Goal: Task Accomplishment & Management: Complete application form

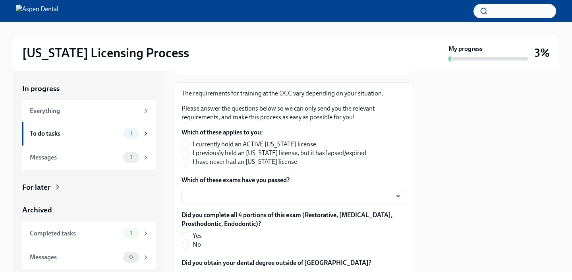
scroll to position [110, 0]
click at [188, 162] on input "I have never had an Illinois license" at bounding box center [185, 161] width 7 height 7
radio input "true"
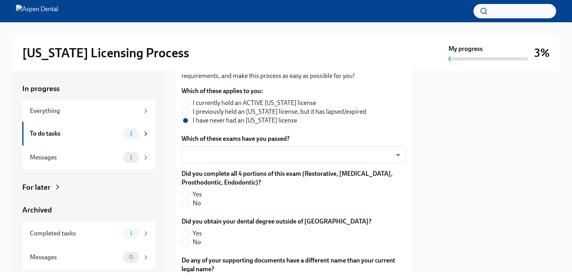
scroll to position [182, 0]
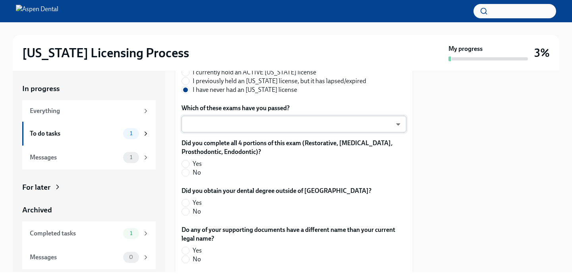
click at [392, 125] on body "Illinois Licensing Process My progress 3% In progress Everything To do tasks 1 …" at bounding box center [286, 140] width 572 height 280
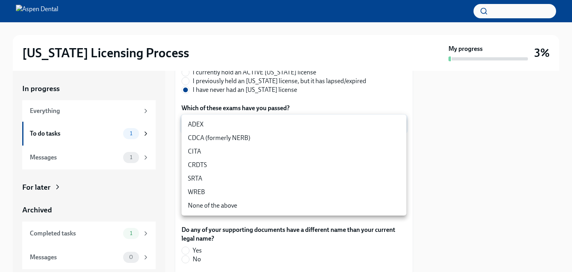
click at [295, 123] on li "ADEX" at bounding box center [294, 125] width 225 height 14
type input "pxo-W3vNi"
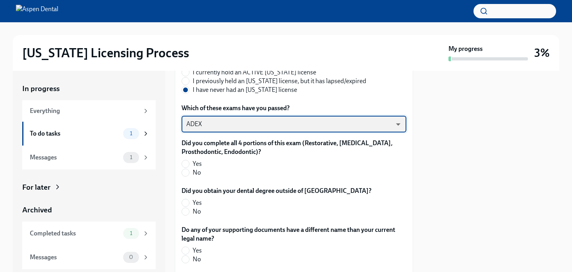
scroll to position [207, 0]
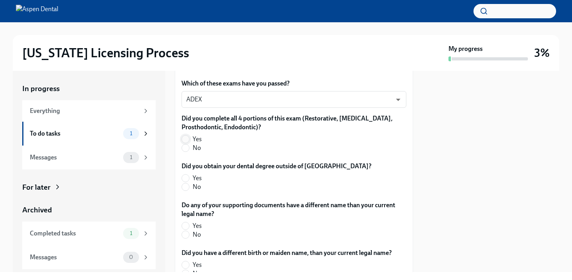
click at [185, 138] on input "Yes" at bounding box center [185, 139] width 7 height 7
radio input "true"
click at [186, 187] on input "No" at bounding box center [185, 186] width 7 height 7
radio input "true"
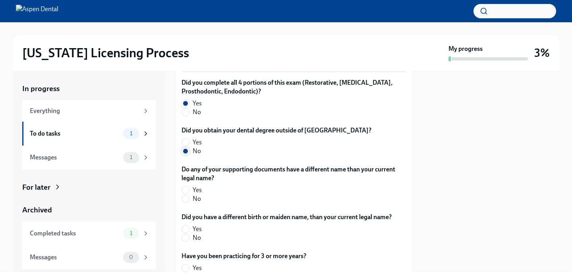
scroll to position [245, 0]
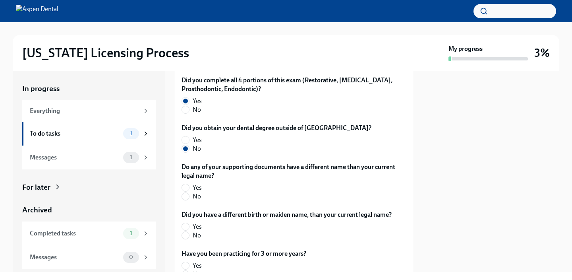
click at [185, 201] on div "Do any of your supporting documents have a different name than your current leg…" at bounding box center [294, 183] width 225 height 41
click at [185, 196] on input "No" at bounding box center [185, 196] width 7 height 7
radio input "true"
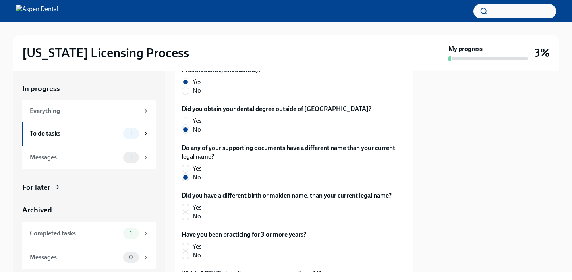
scroll to position [271, 0]
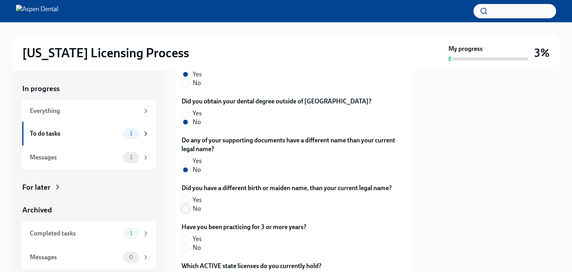
click at [186, 209] on input "No" at bounding box center [185, 208] width 7 height 7
radio input "true"
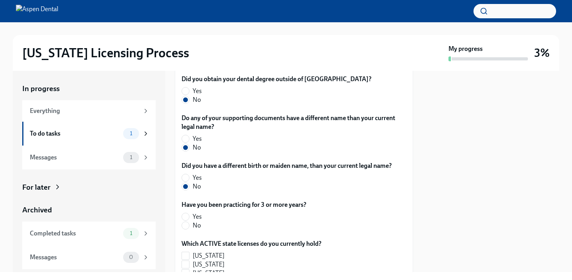
scroll to position [302, 0]
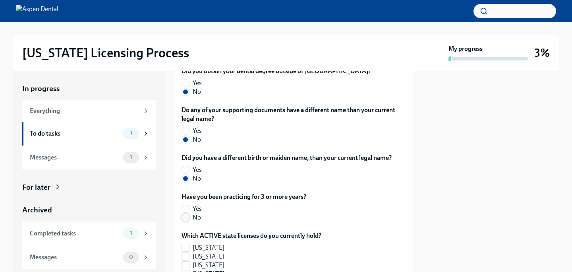
click at [184, 218] on input "No" at bounding box center [185, 217] width 7 height 7
radio input "true"
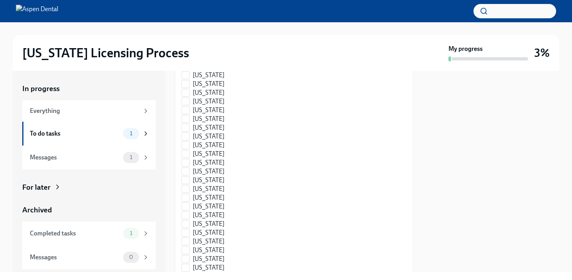
scroll to position [642, 0]
click at [186, 185] on input "New York" at bounding box center [185, 187] width 7 height 7
checkbox input "true"
click at [187, 193] on input "North Carolina" at bounding box center [185, 195] width 7 height 7
checkbox input "true"
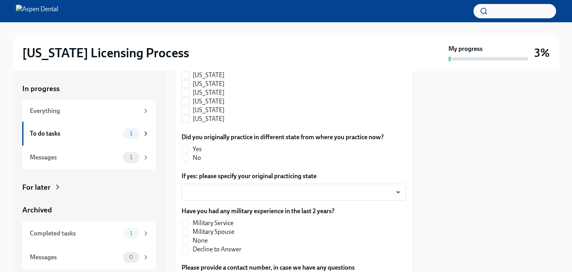
scroll to position [877, 0]
click at [186, 146] on input "Yes" at bounding box center [185, 148] width 7 height 7
radio input "true"
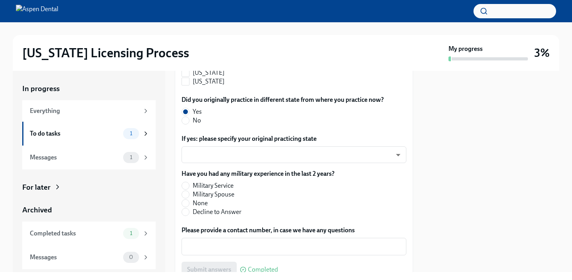
scroll to position [913, 0]
click at [399, 157] on body "Illinois Licensing Process My progress 3% In progress Everything To do tasks 1 …" at bounding box center [286, 140] width 572 height 280
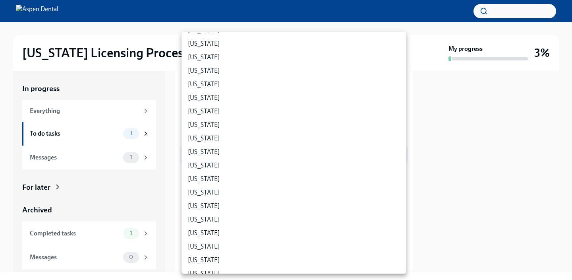
scroll to position [324, 0]
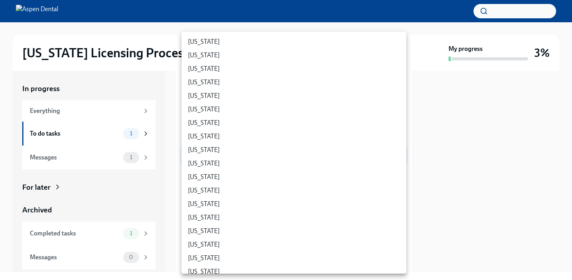
click at [304, 163] on li "North Carolina" at bounding box center [294, 164] width 225 height 14
type input "5OKuUXVbO"
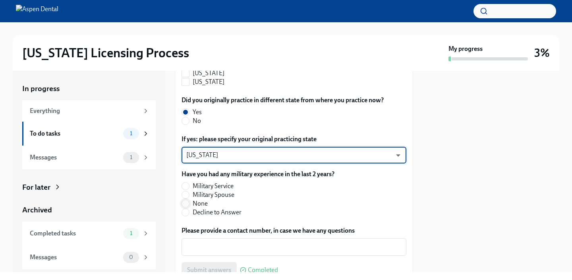
click at [184, 201] on input "None" at bounding box center [185, 203] width 7 height 7
radio input "true"
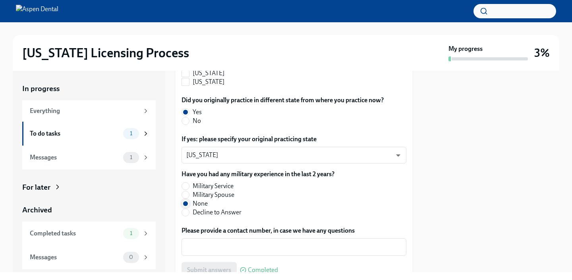
scroll to position [952, 0]
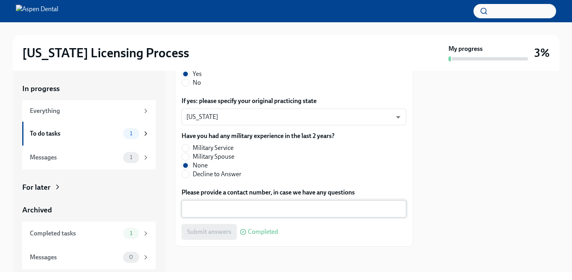
click at [194, 208] on textarea "Please provide a contact number, in case we have any questions" at bounding box center [293, 209] width 215 height 10
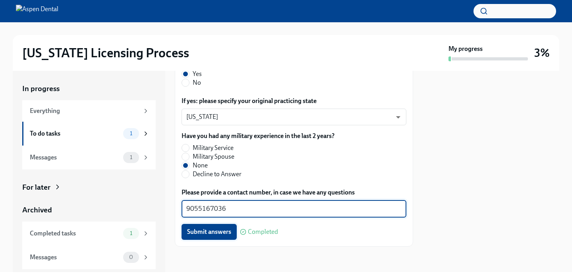
type textarea "9055167036"
click at [211, 229] on span "Submit answers" at bounding box center [209, 232] width 44 height 8
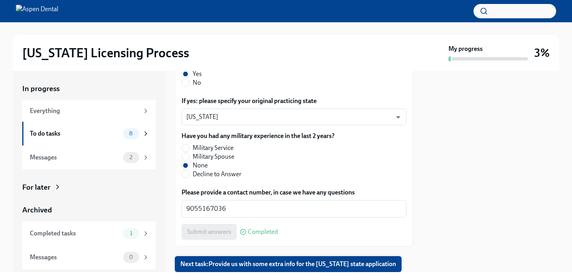
click at [341, 264] on span "Next task : Provide us with some extra info for the Illinois state application" at bounding box center [288, 264] width 216 height 8
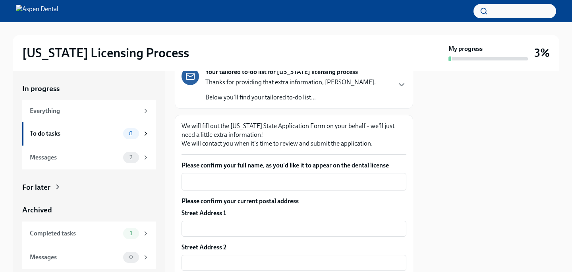
scroll to position [72, 0]
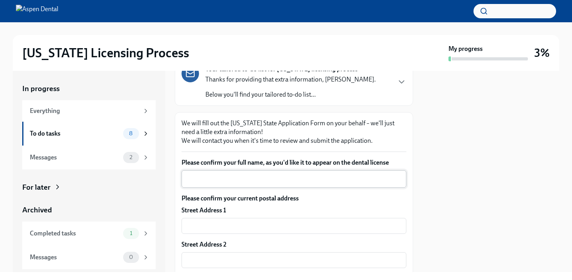
click at [254, 176] on textarea "Please confirm your full name, as you'd like it to appear on the dental license" at bounding box center [293, 179] width 215 height 10
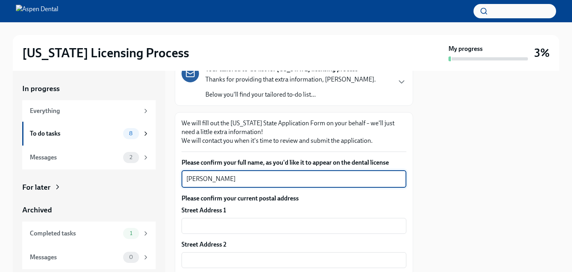
type textarea "vasu sharma"
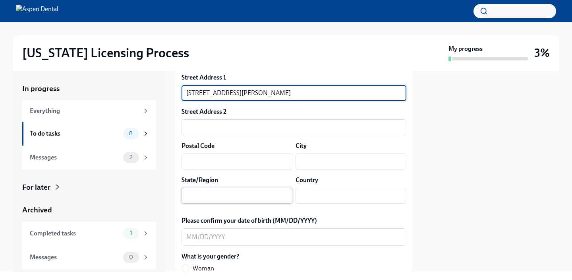
scroll to position [205, 0]
type input "257 jones road"
click at [262, 160] on input "text" at bounding box center [237, 161] width 111 height 16
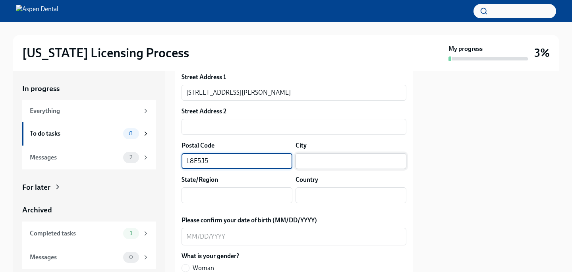
type input "L8E5J5"
click at [338, 161] on input "text" at bounding box center [351, 161] width 111 height 16
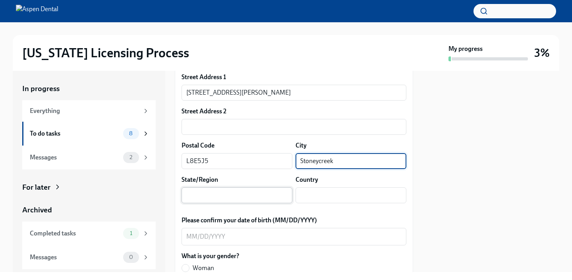
type input "Stoneycreek"
click at [251, 198] on input "text" at bounding box center [237, 195] width 111 height 16
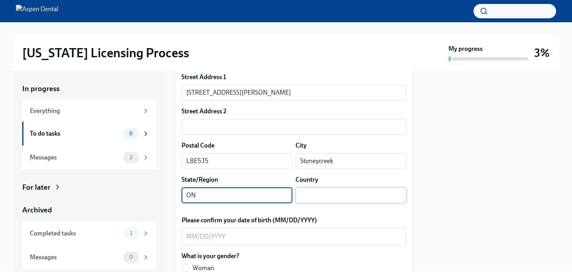
type input "ON"
click at [362, 191] on input "text" at bounding box center [351, 195] width 111 height 16
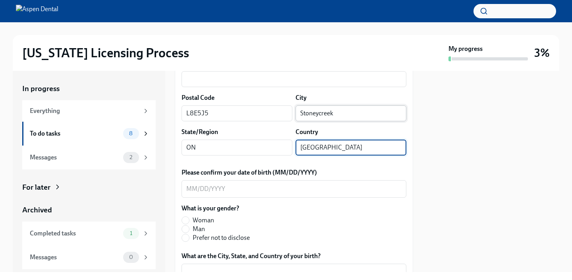
scroll to position [279, 0]
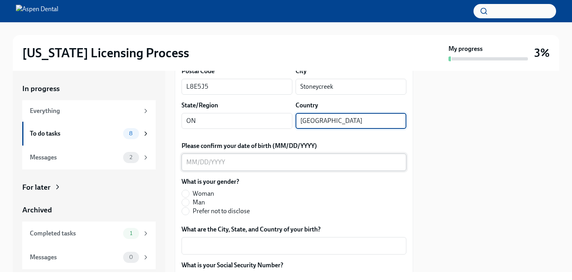
type input "Canada"
click at [190, 161] on textarea "Please confirm your date of birth (MM/DD/YYYY)" at bounding box center [293, 162] width 215 height 10
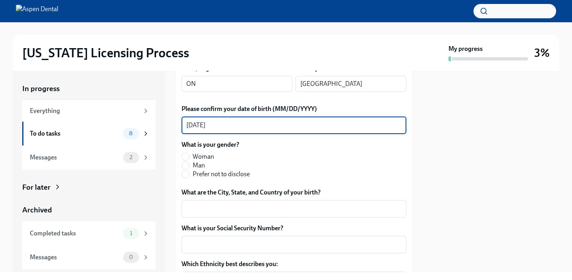
scroll to position [322, 0]
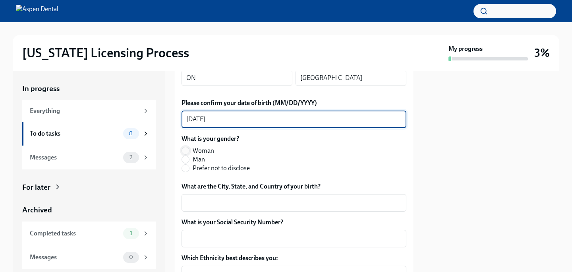
type textarea "11/03/1984"
click at [187, 151] on input "Woman" at bounding box center [185, 150] width 7 height 7
radio input "true"
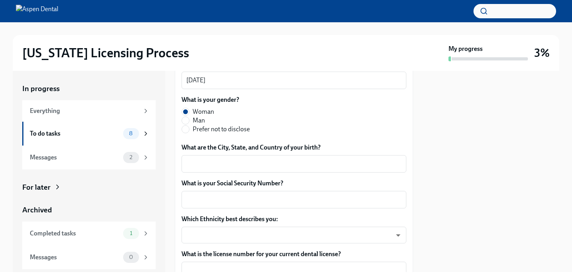
scroll to position [362, 0]
click at [217, 158] on textarea "What are the City, State, and Country of your birth?" at bounding box center [293, 163] width 215 height 10
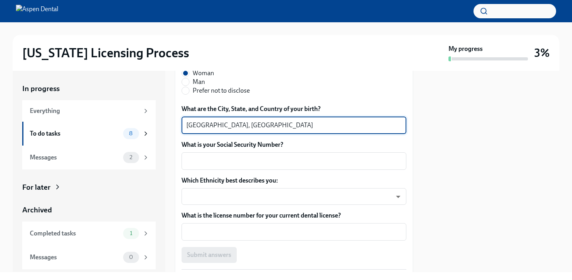
scroll to position [406, 0]
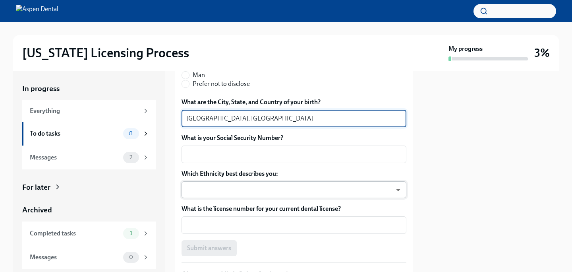
type textarea "Delhi, India"
click at [398, 192] on body "Illinois Licensing Process My progress 3% In progress Everything To do tasks 8 …" at bounding box center [286, 140] width 572 height 280
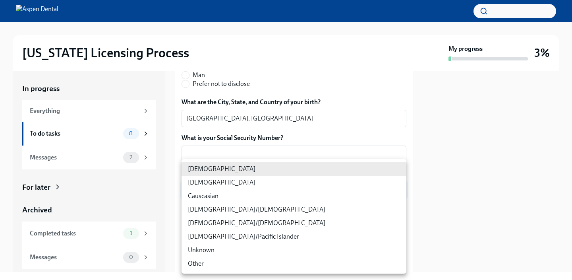
click at [304, 180] on li "Asian" at bounding box center [294, 183] width 225 height 14
type input "930Z9RFkx"
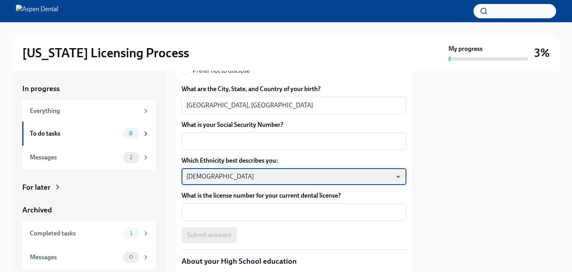
scroll to position [424, 0]
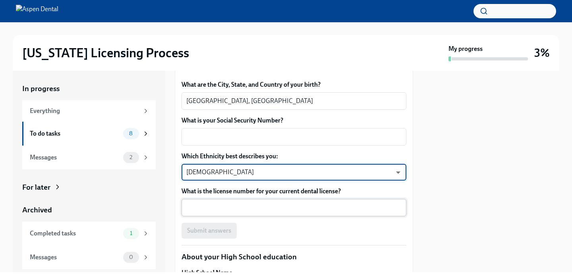
click at [272, 201] on div "x ​" at bounding box center [294, 207] width 225 height 17
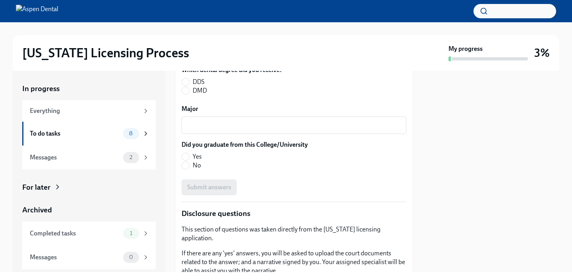
scroll to position [1160, 0]
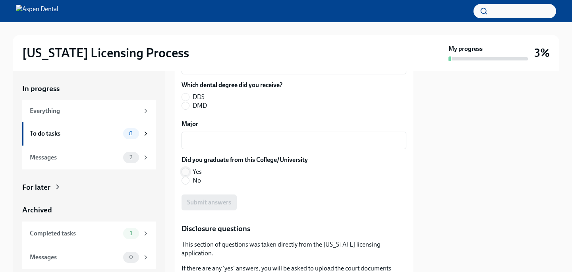
click at [187, 169] on input "Yes" at bounding box center [185, 171] width 7 height 7
radio input "true"
click at [185, 96] on input "DDS" at bounding box center [185, 96] width 7 height 7
radio input "true"
click at [208, 140] on textarea "Major" at bounding box center [293, 141] width 215 height 10
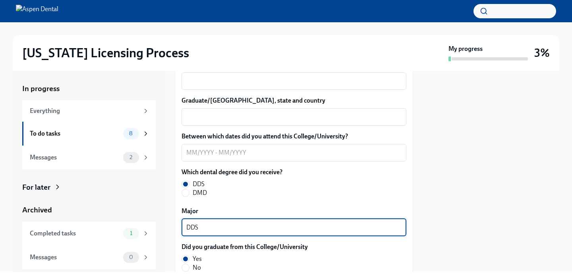
scroll to position [1072, 0]
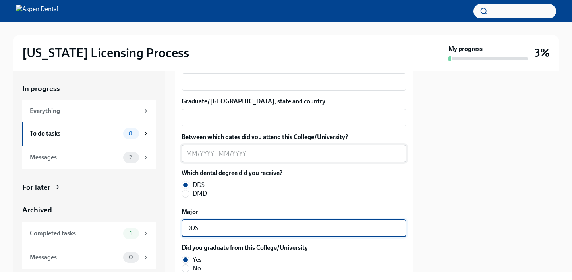
type textarea "DDS"
click at [196, 154] on textarea "Between which dates did you attend this College/University?" at bounding box center [293, 154] width 215 height 10
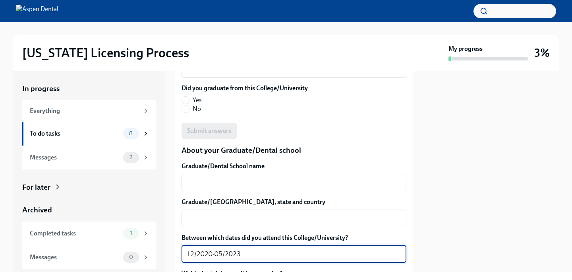
scroll to position [970, 0]
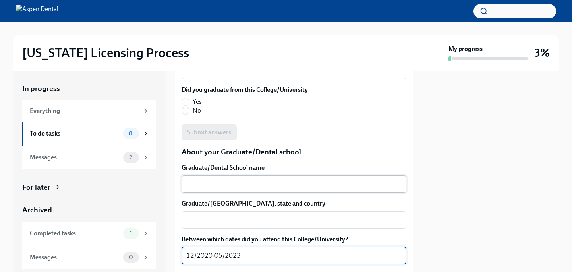
type textarea "12/2020-05/2023"
click at [260, 187] on textarea "Graduate/Dental School name" at bounding box center [293, 184] width 215 height 10
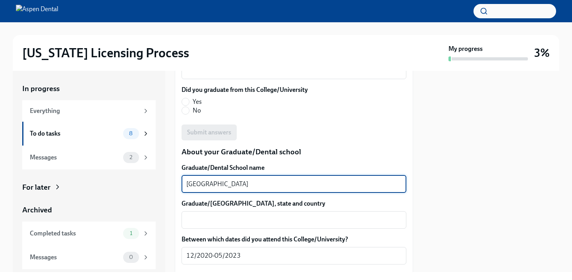
type textarea "University of North Carolina"
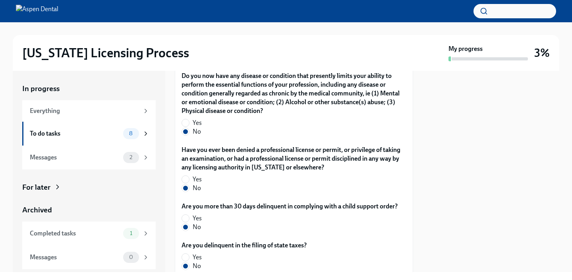
scroll to position [1762, 0]
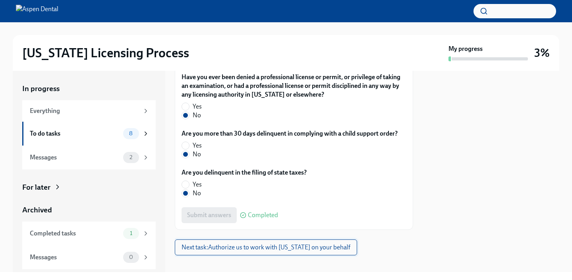
click at [300, 243] on span "Next task : Authorize us to work with Illinois on your behalf" at bounding box center [266, 247] width 169 height 8
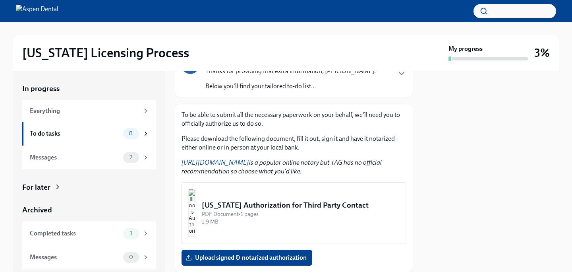
scroll to position [81, 0]
click at [267, 204] on div "Illinois Authorization for Third Party Contact" at bounding box center [301, 204] width 198 height 10
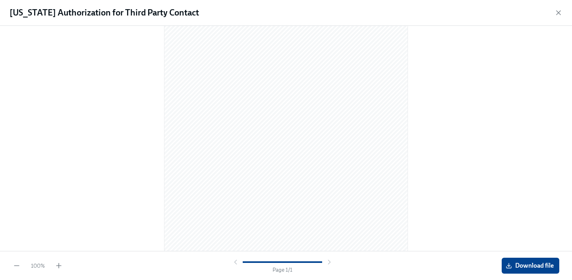
scroll to position [103, 0]
click at [530, 264] on span "Download file" at bounding box center [531, 266] width 47 height 8
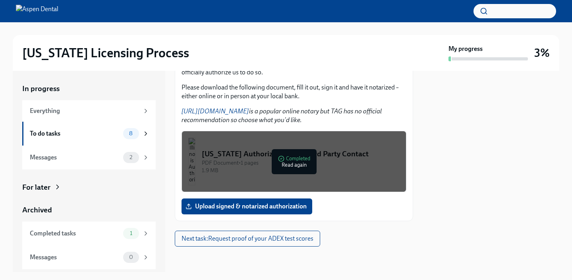
scroll to position [131, 0]
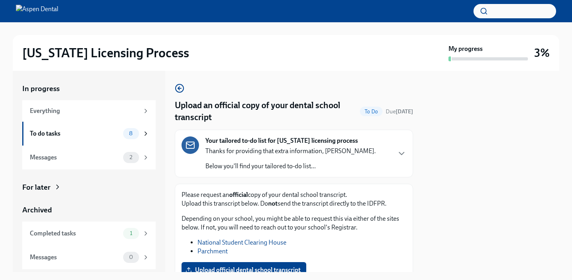
scroll to position [64, 0]
